Goal: Transaction & Acquisition: Purchase product/service

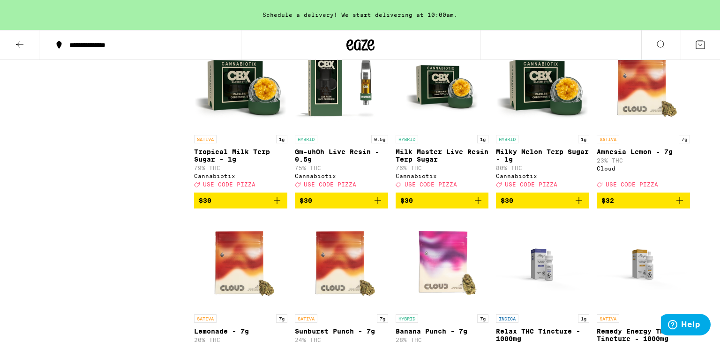
scroll to position [2980, 0]
click at [20, 44] on icon at bounding box center [19, 44] width 7 height 7
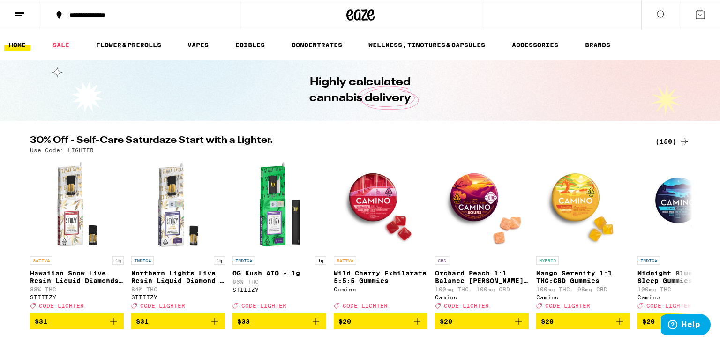
click at [660, 140] on div "(150)" at bounding box center [672, 141] width 35 height 11
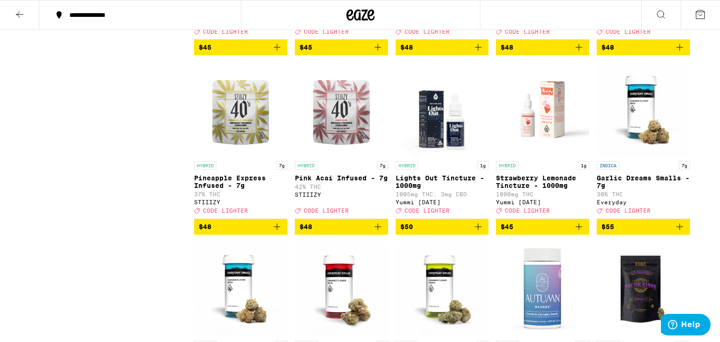
scroll to position [5079, 0]
